Goal: Information Seeking & Learning: Check status

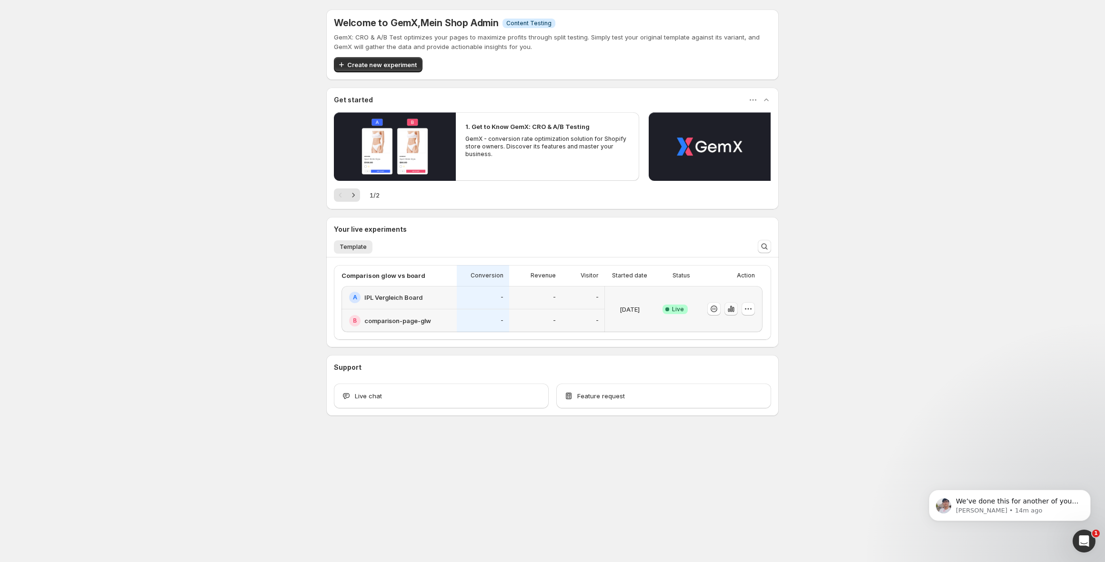
click at [732, 308] on icon "button" at bounding box center [731, 309] width 2 height 6
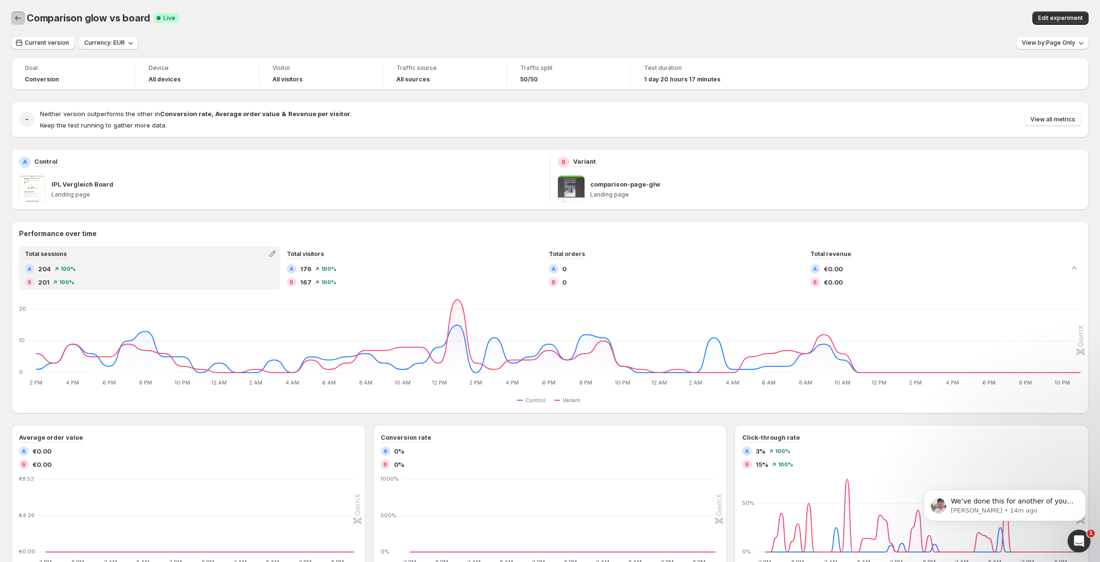
click at [17, 20] on icon "Back" at bounding box center [18, 18] width 10 height 10
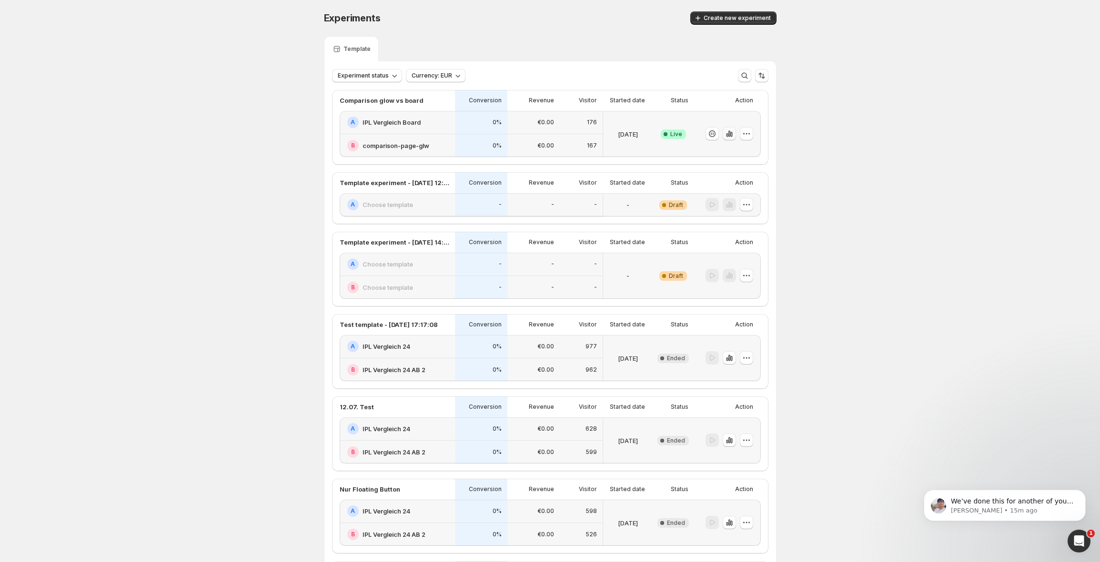
click at [730, 137] on icon "button" at bounding box center [729, 134] width 10 height 10
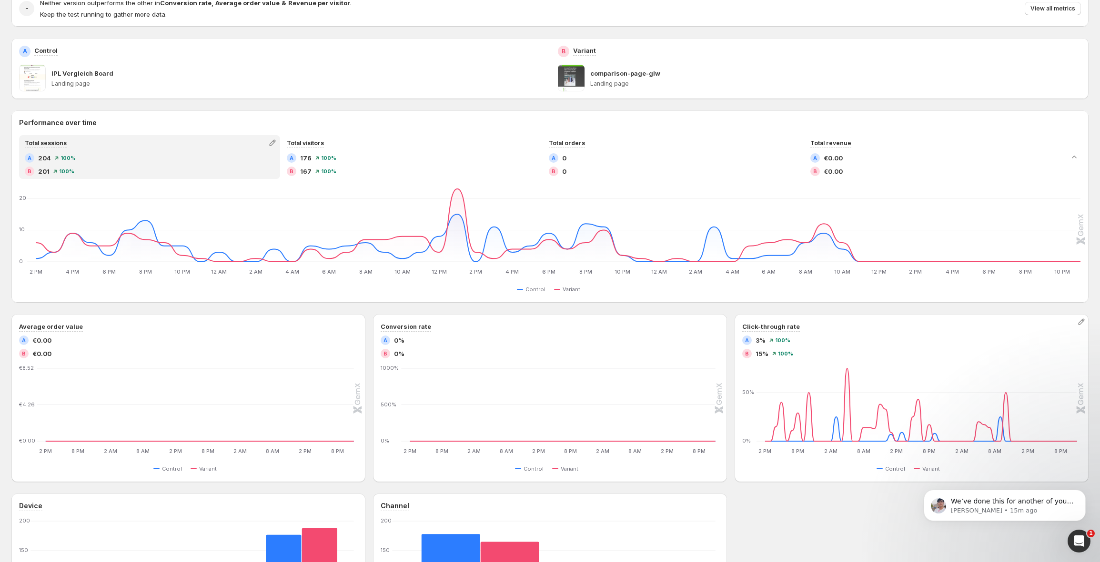
scroll to position [114, 0]
drag, startPoint x: 772, startPoint y: 351, endPoint x: 765, endPoint y: 350, distance: 6.9
click at [765, 350] on div "B 15% 100 %" at bounding box center [911, 351] width 339 height 10
drag, startPoint x: 767, startPoint y: 342, endPoint x: 755, endPoint y: 337, distance: 13.4
click at [755, 337] on div "A 3% 100 % B 15% 100 %" at bounding box center [911, 343] width 339 height 23
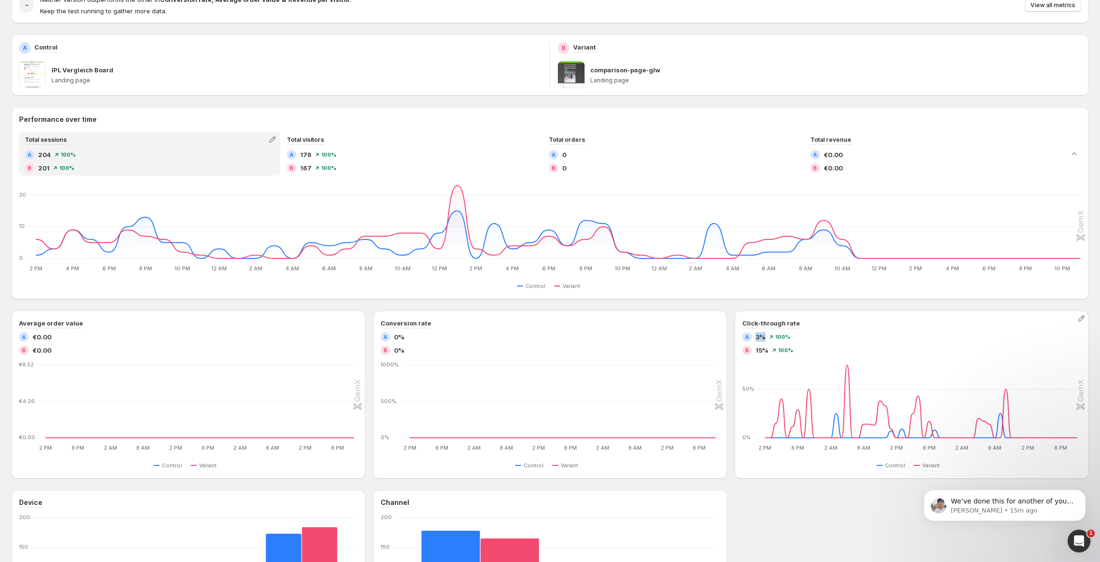
click at [764, 340] on span "3%" at bounding box center [760, 337] width 10 height 10
